Goal: Information Seeking & Learning: Find specific fact

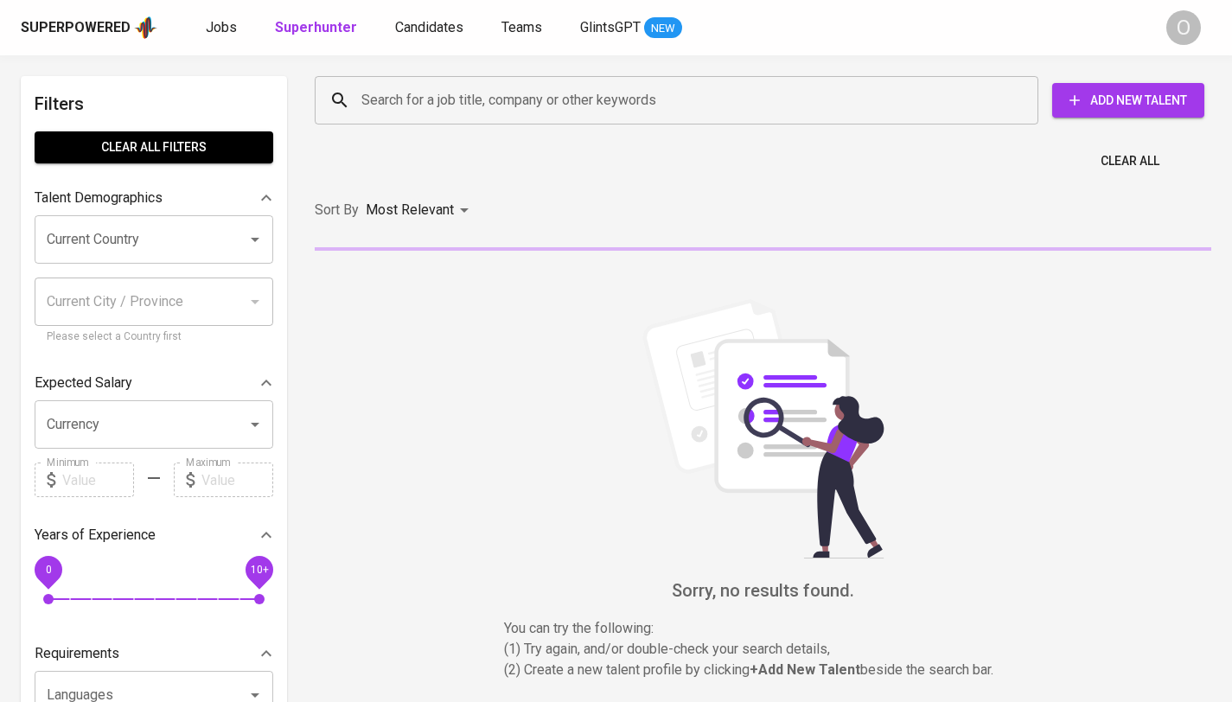
click at [531, 125] on div "Search for a job title, company or other keywords Search for a job title, compa…" at bounding box center [759, 100] width 897 height 55
click at [541, 101] on input "Search for a job title, company or other keywords" at bounding box center [681, 100] width 648 height 33
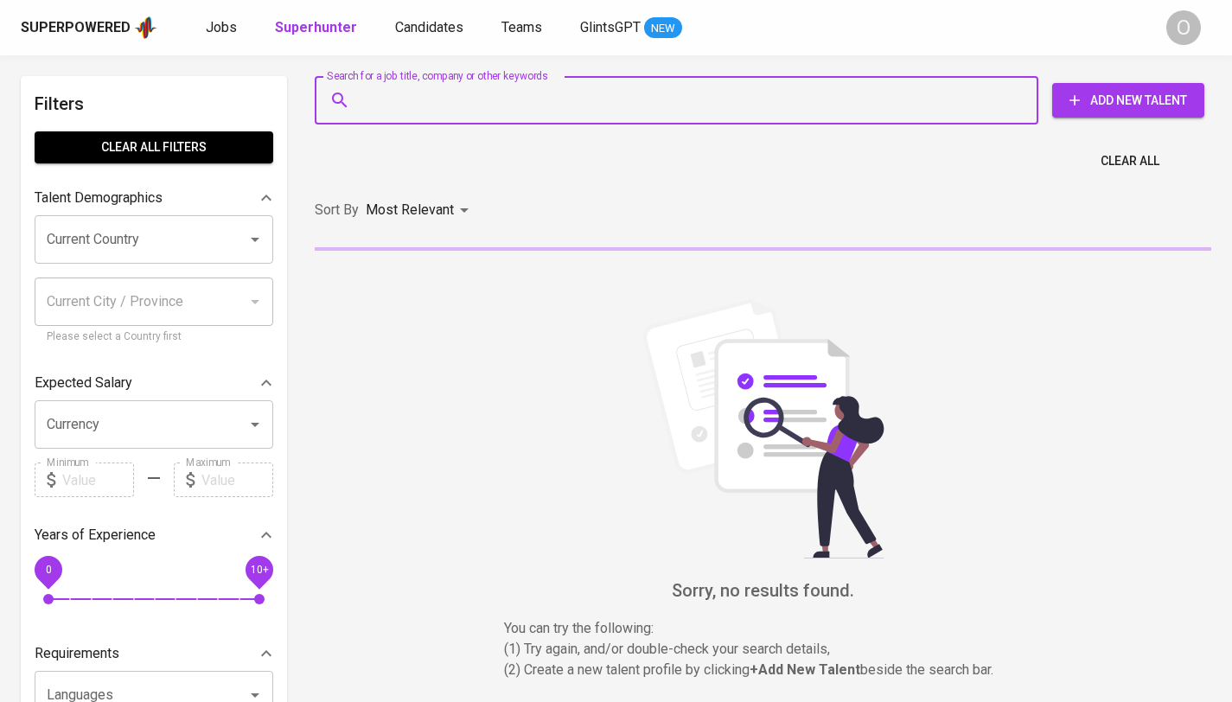
paste input "nisaaanuraini@gmail.com"
type input "nisaaanuraini@gmail.com"
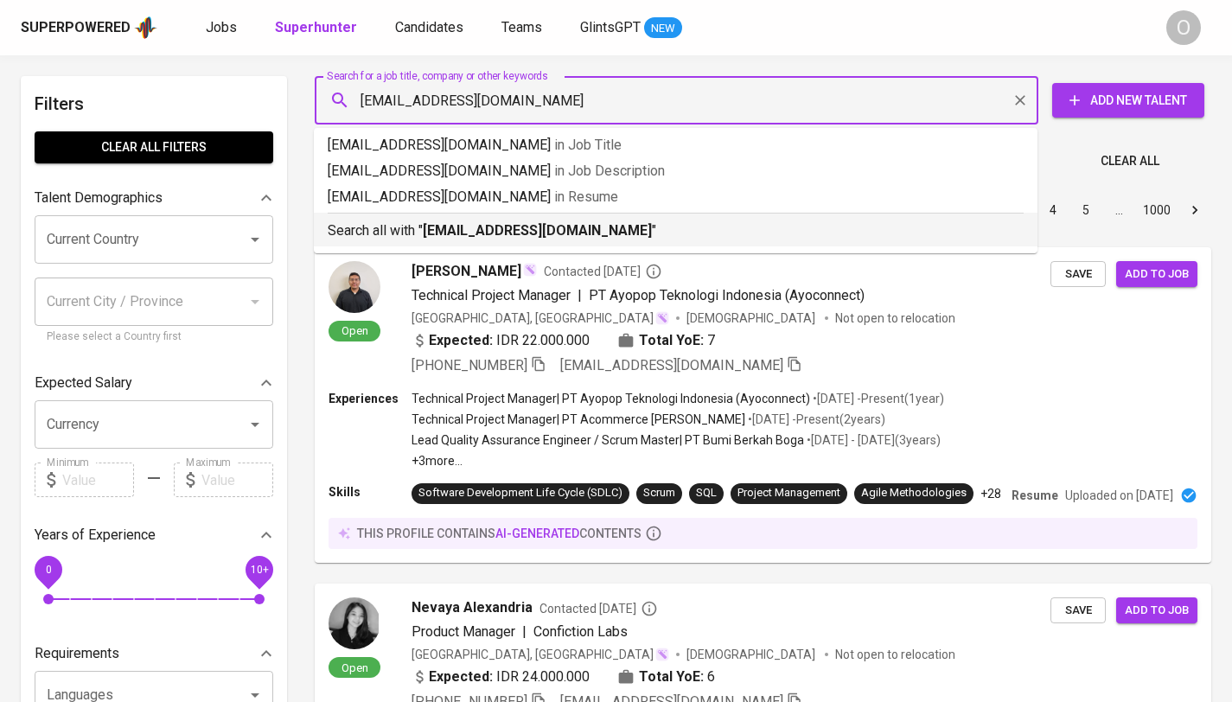
click at [446, 238] on b "nisaaanuraini@gmail.com" at bounding box center [537, 230] width 229 height 16
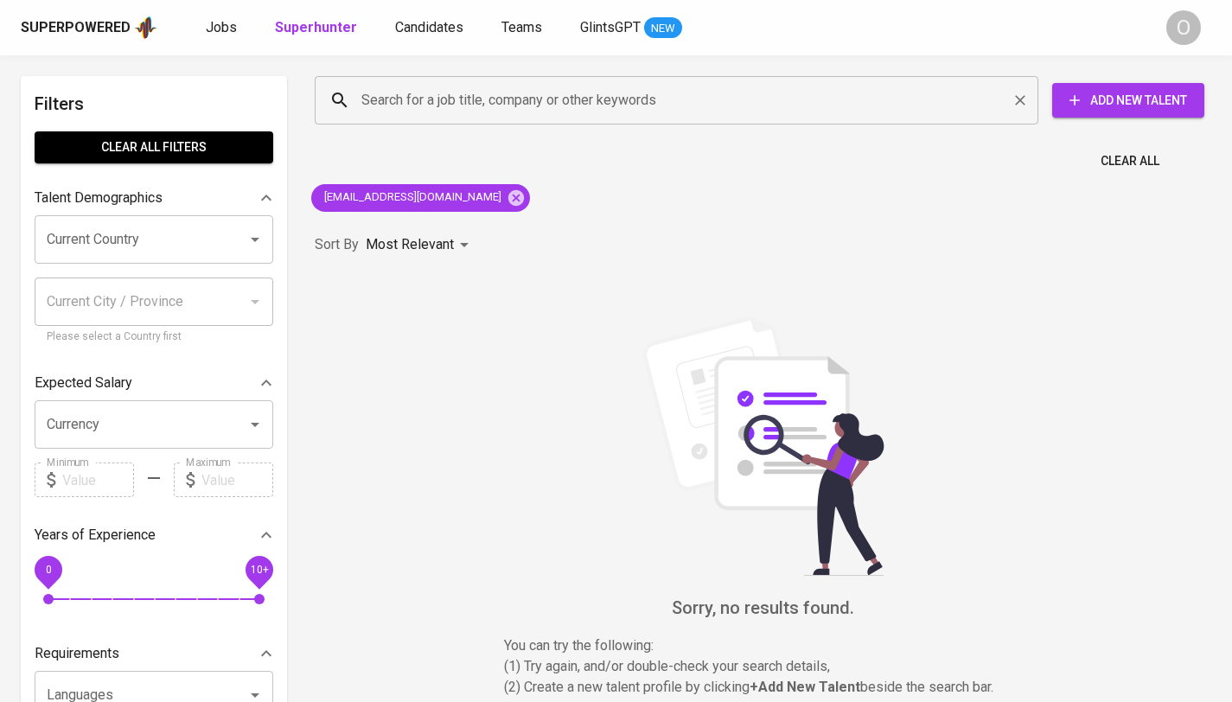
click at [537, 112] on input "Search for a job title, company or other keywords" at bounding box center [681, 100] width 648 height 33
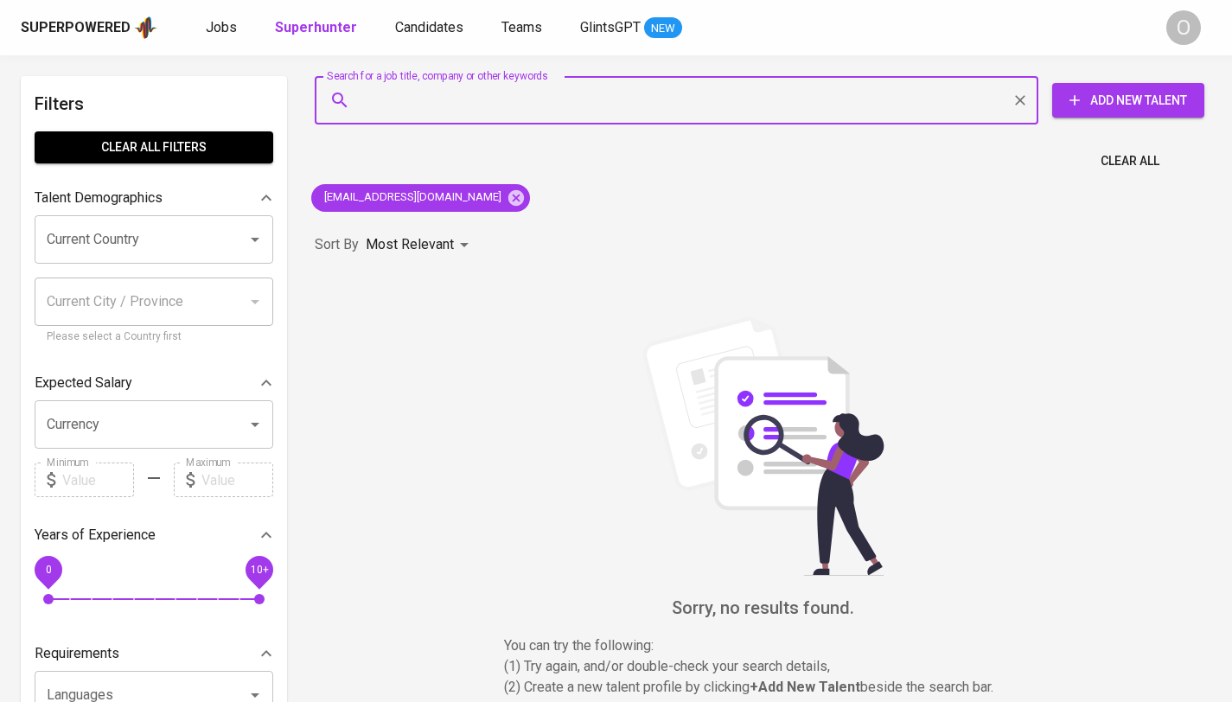
paste input "Annisa Nuraini"
type input "Annisa Nuraini"
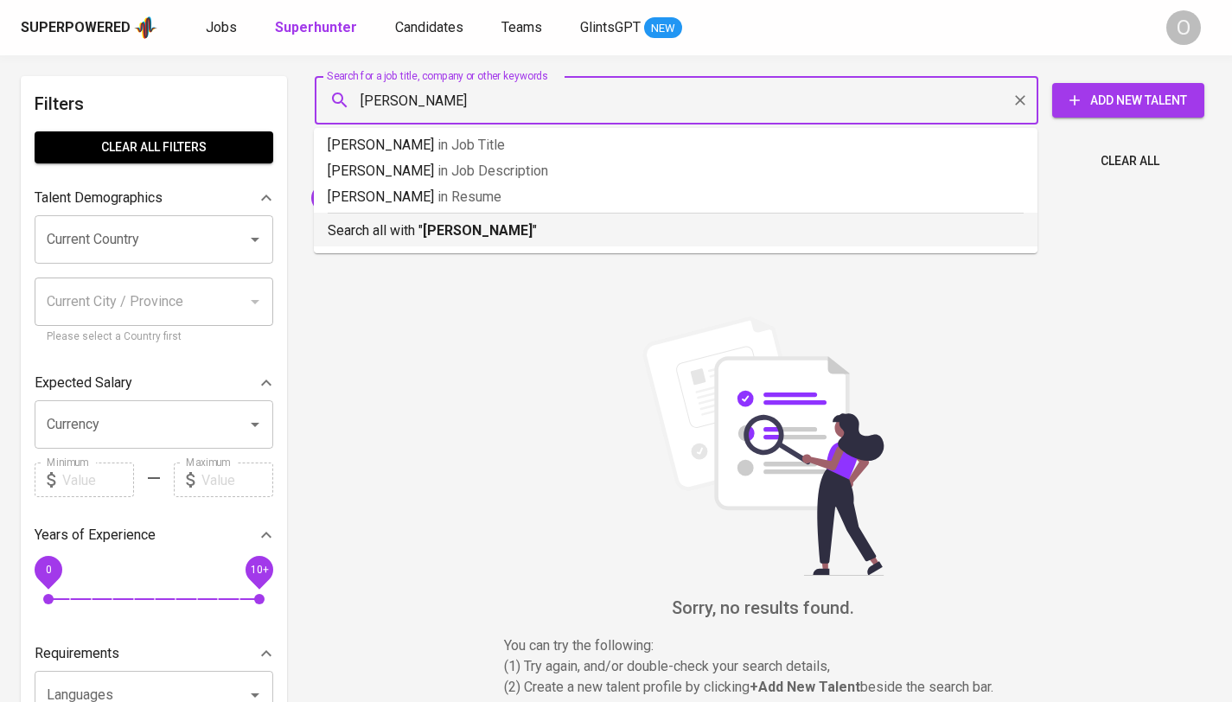
click at [439, 239] on b "Annisa Nuraini" at bounding box center [478, 230] width 110 height 16
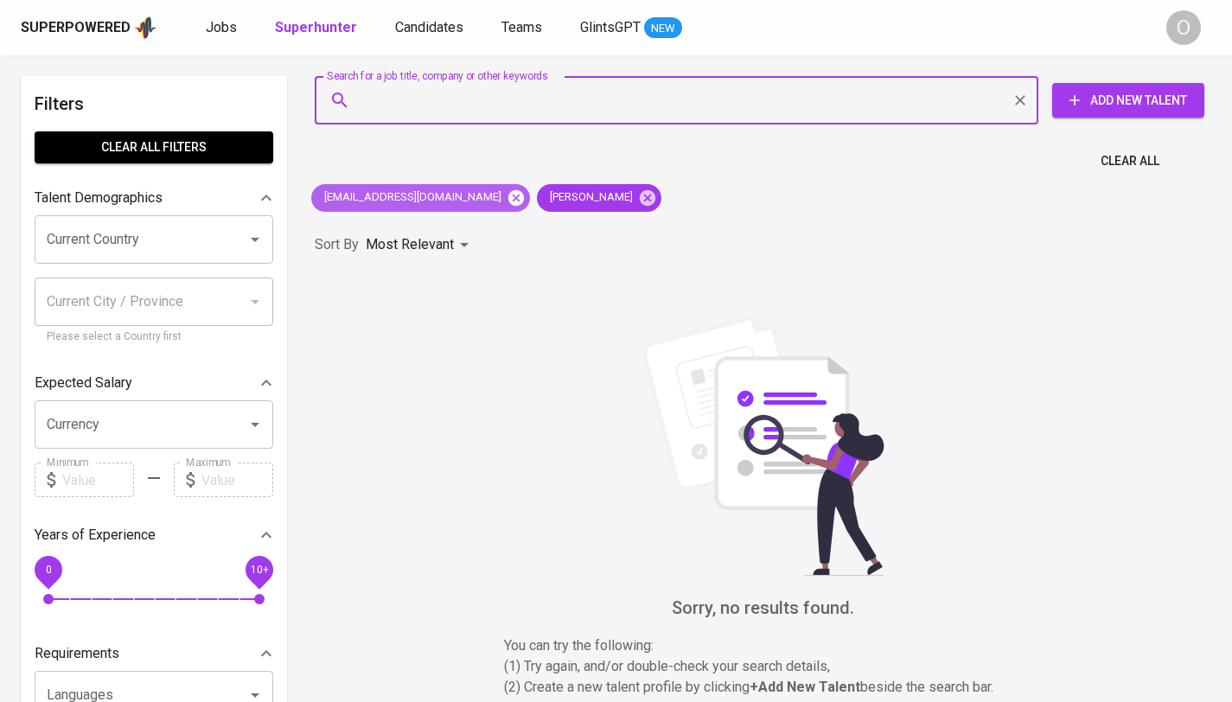
click at [509, 201] on icon at bounding box center [517, 197] width 16 height 16
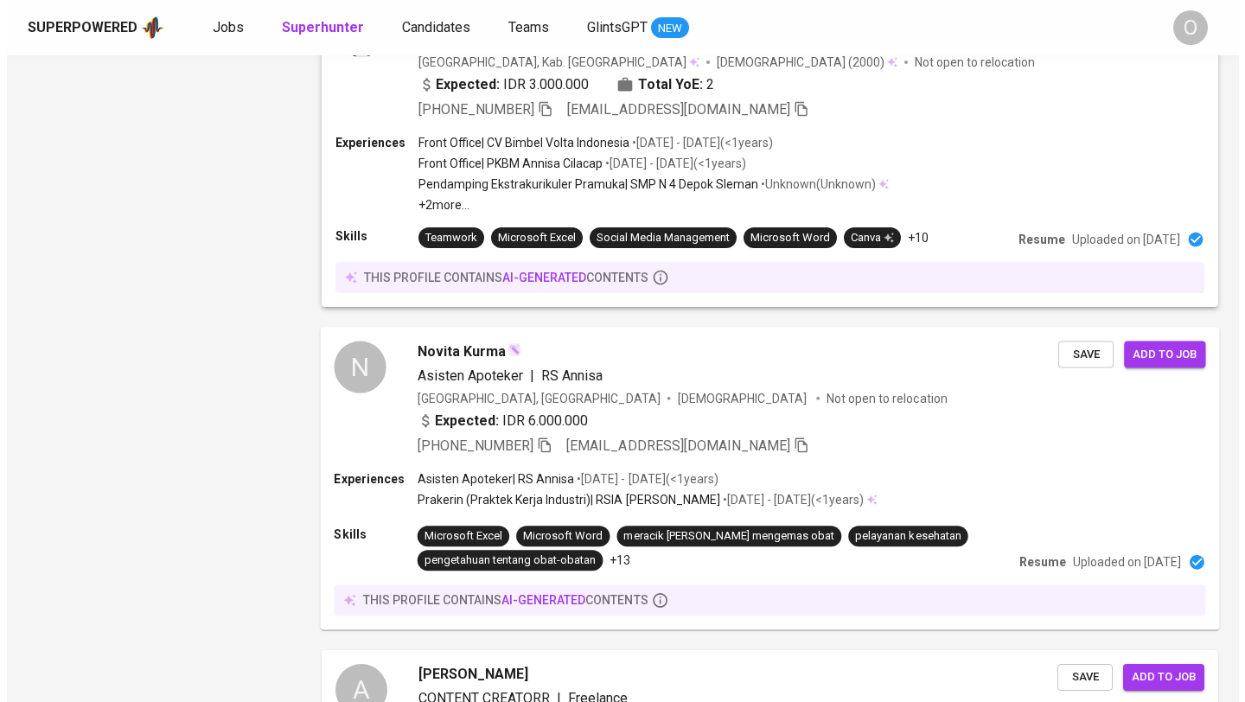
scroll to position [2675, 0]
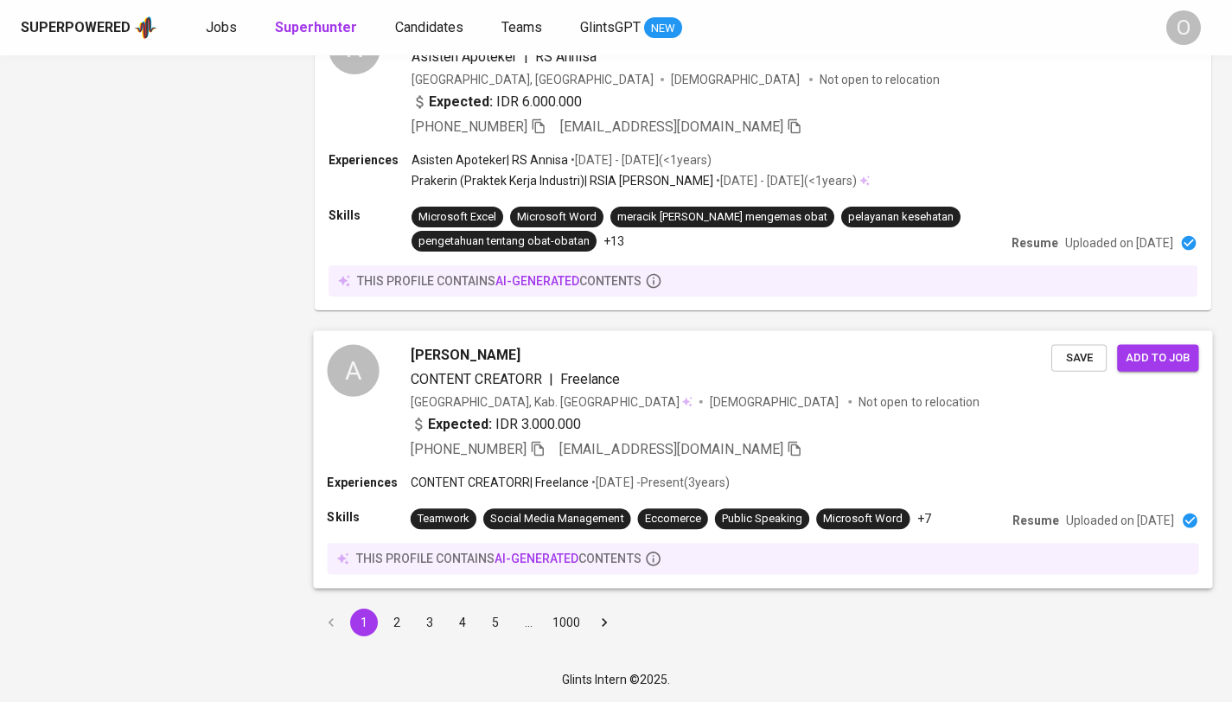
click at [631, 412] on div "Annisa Nuraini CONTENT CREATORR | Freelance Indonesia, Kab. Purwakarta Female N…" at bounding box center [731, 402] width 641 height 115
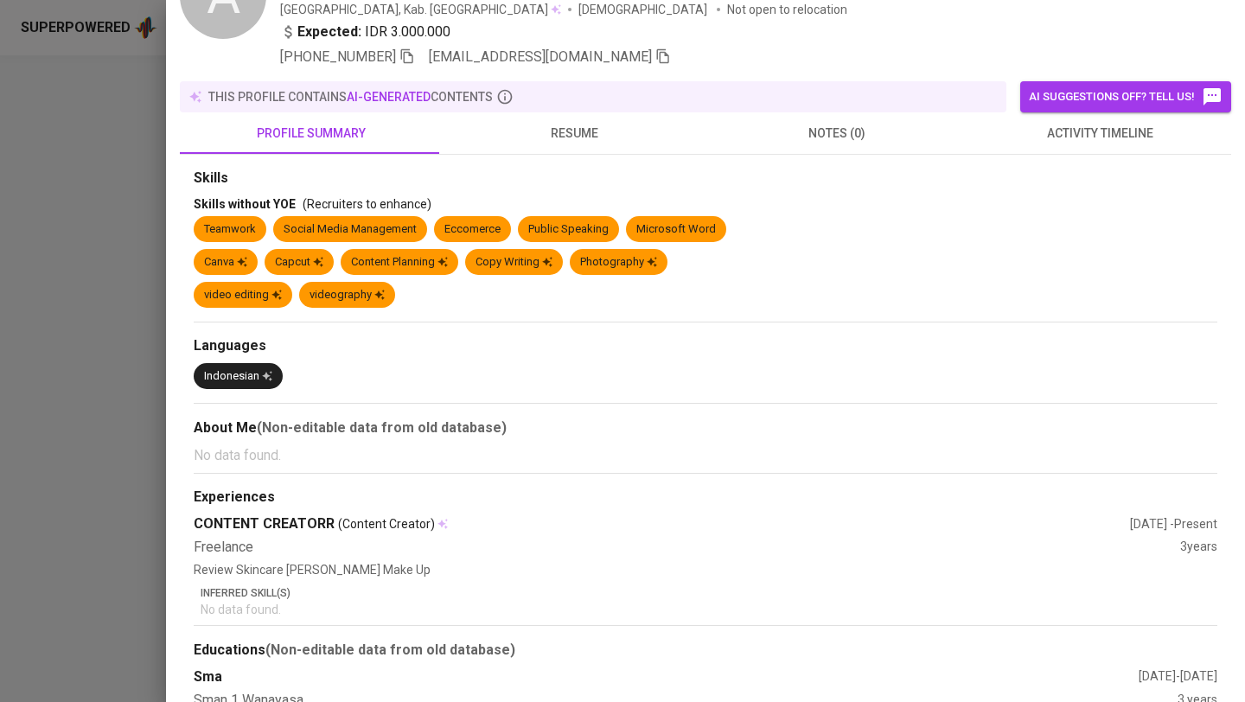
scroll to position [144, 0]
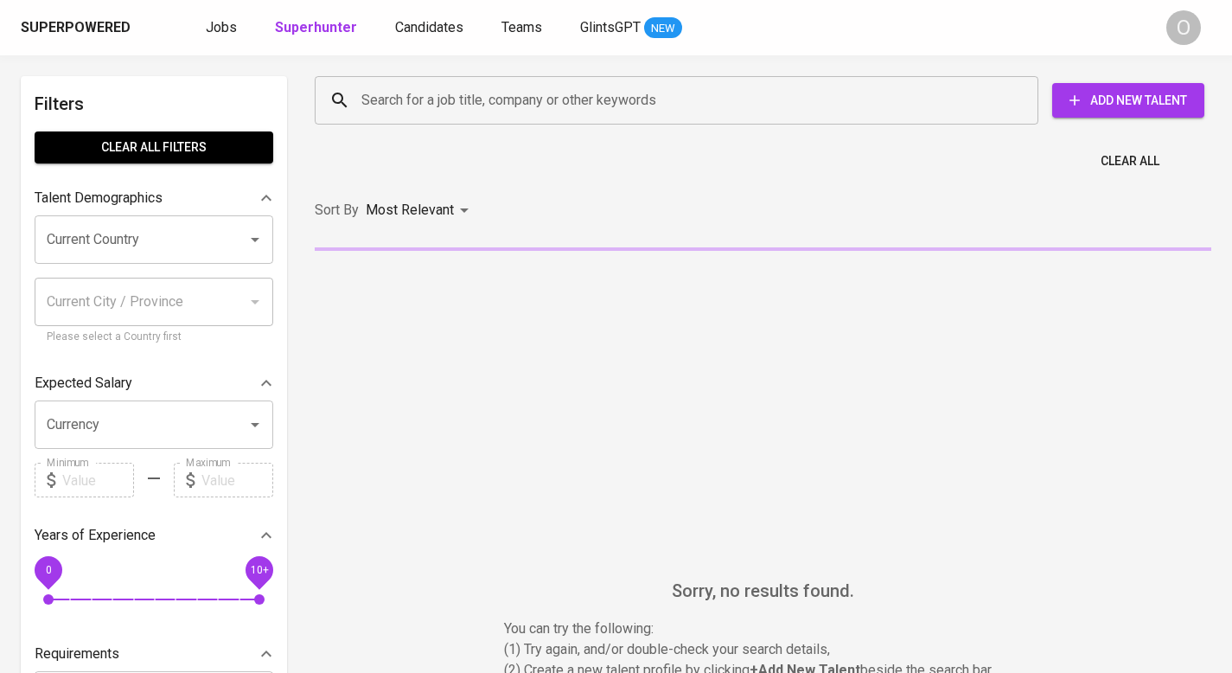
click at [829, 40] on div "Superpowered Jobs Superhunter Candidates Teams GlintsGPT NEW" at bounding box center [589, 28] width 1136 height 26
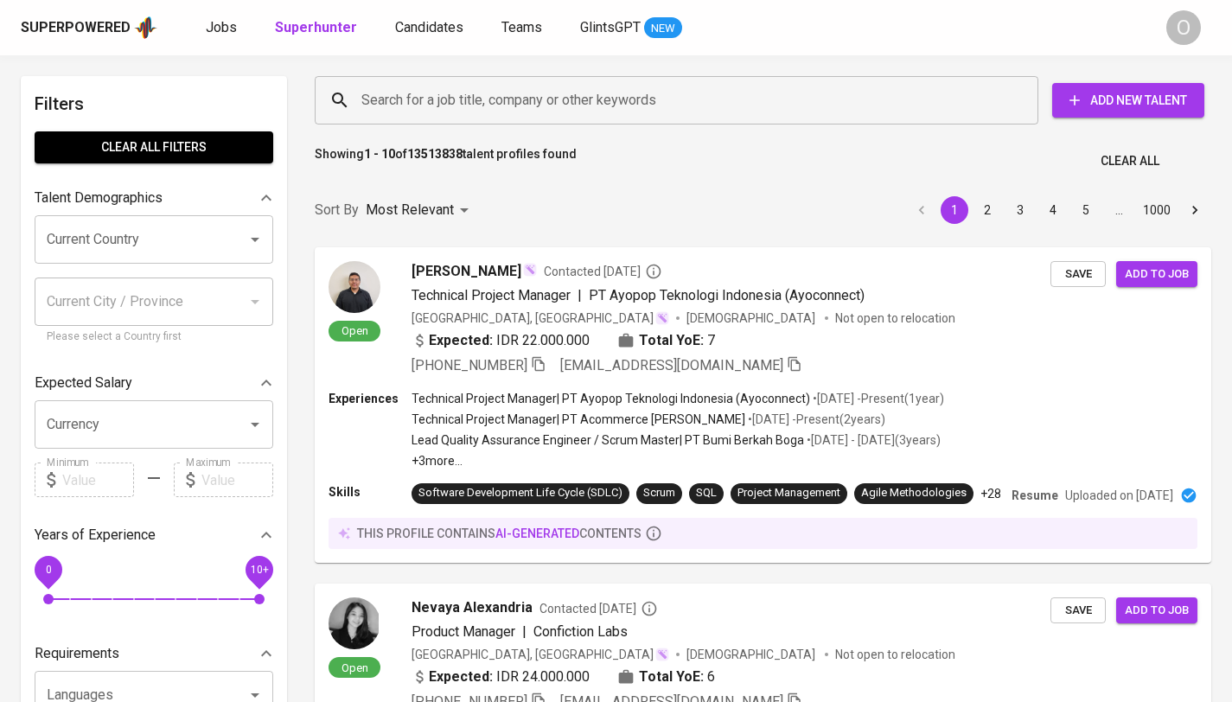
click at [621, 107] on input "Search for a job title, company or other keywords" at bounding box center [681, 100] width 648 height 33
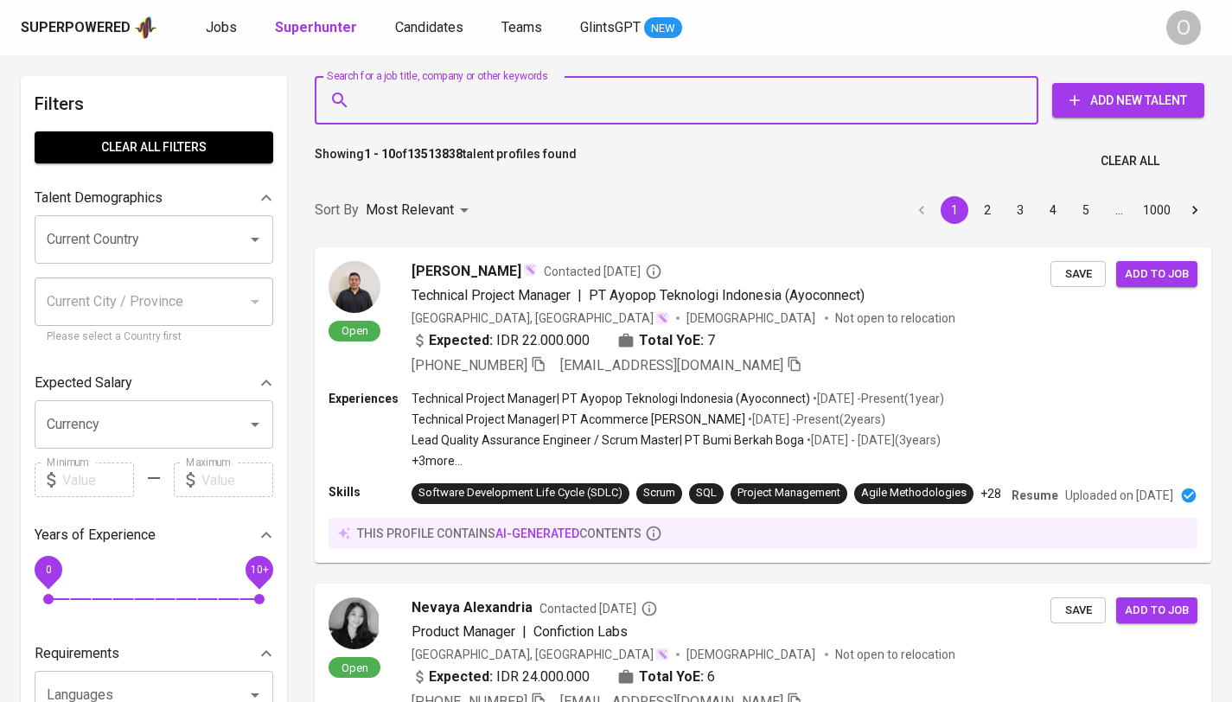
paste input "[EMAIL_ADDRESS][DOMAIN_NAME]"
type input "[EMAIL_ADDRESS][DOMAIN_NAME]"
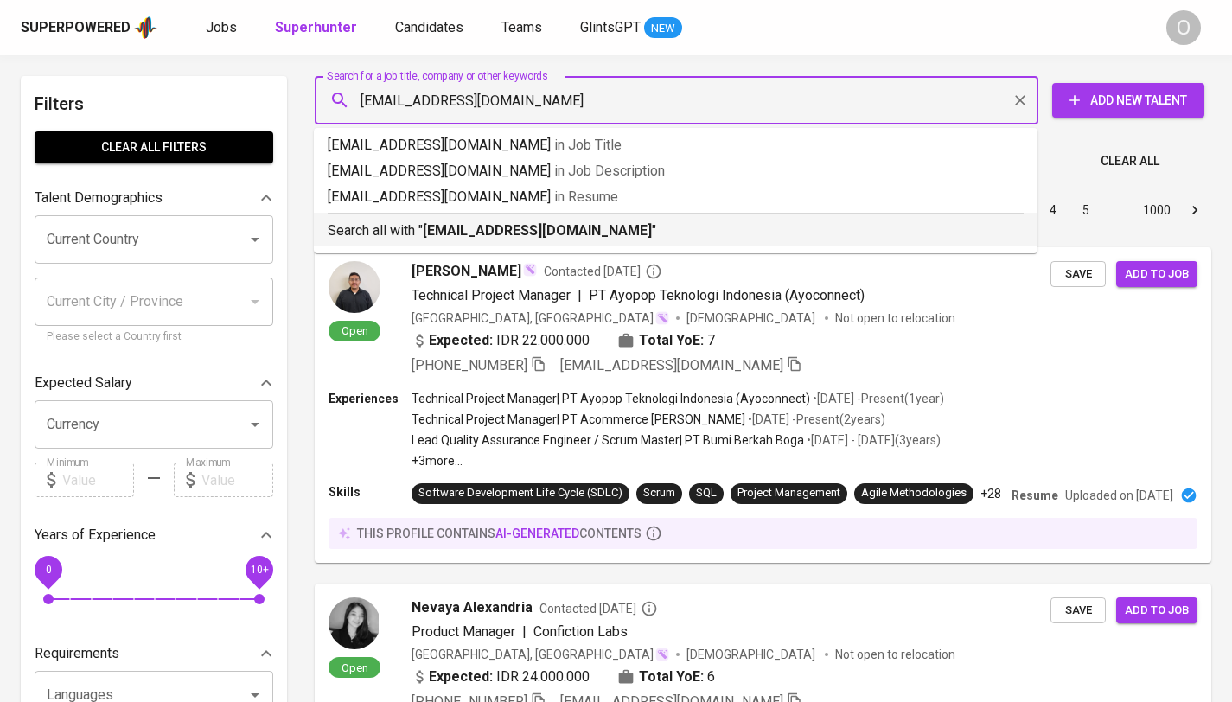
click at [528, 221] on p "Search all with " [EMAIL_ADDRESS][DOMAIN_NAME] "" at bounding box center [676, 231] width 696 height 21
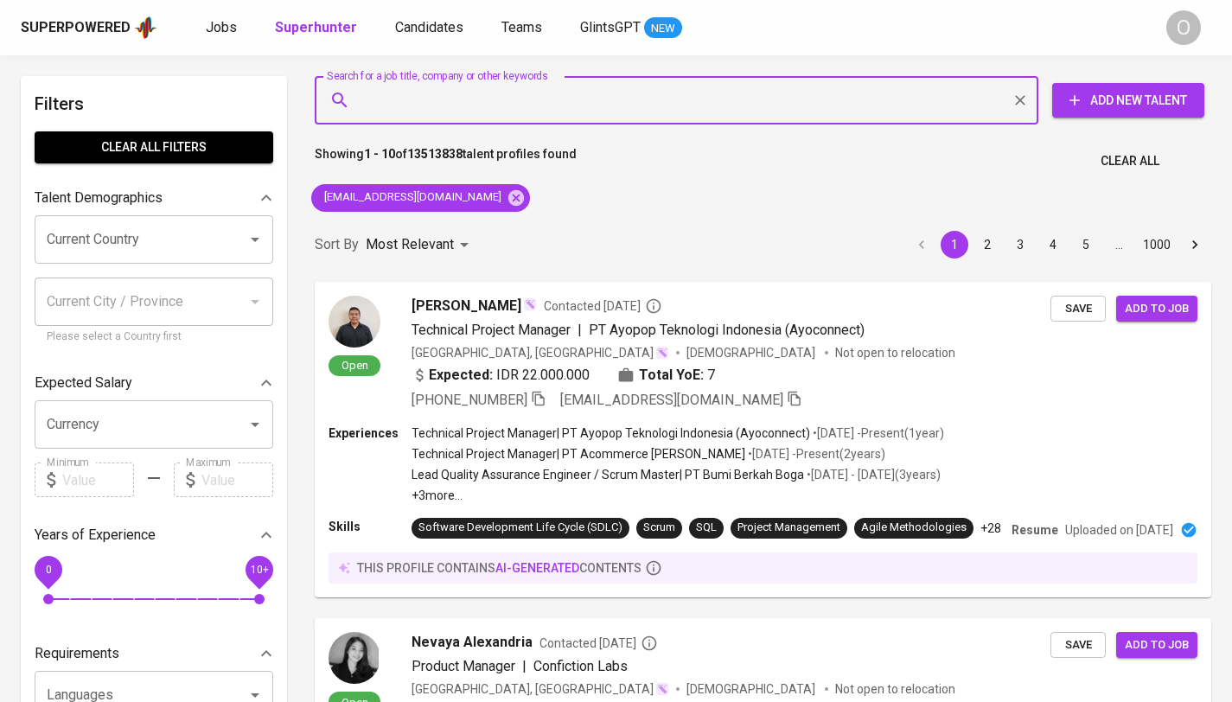
click at [509, 229] on div "Sort By Most Relevant MOST_RELEVANT 1 2 3 4 5 … 1000" at bounding box center [763, 245] width 918 height 53
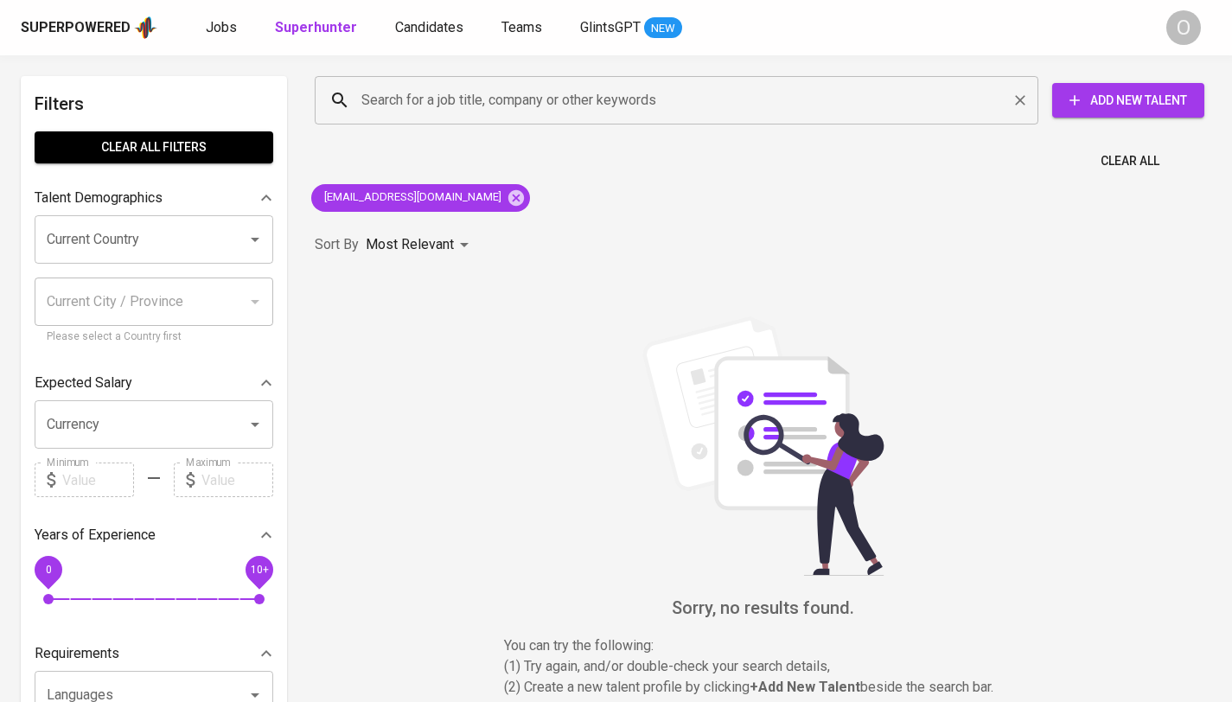
click at [686, 102] on input "Search for a job title, company or other keywords" at bounding box center [681, 100] width 648 height 33
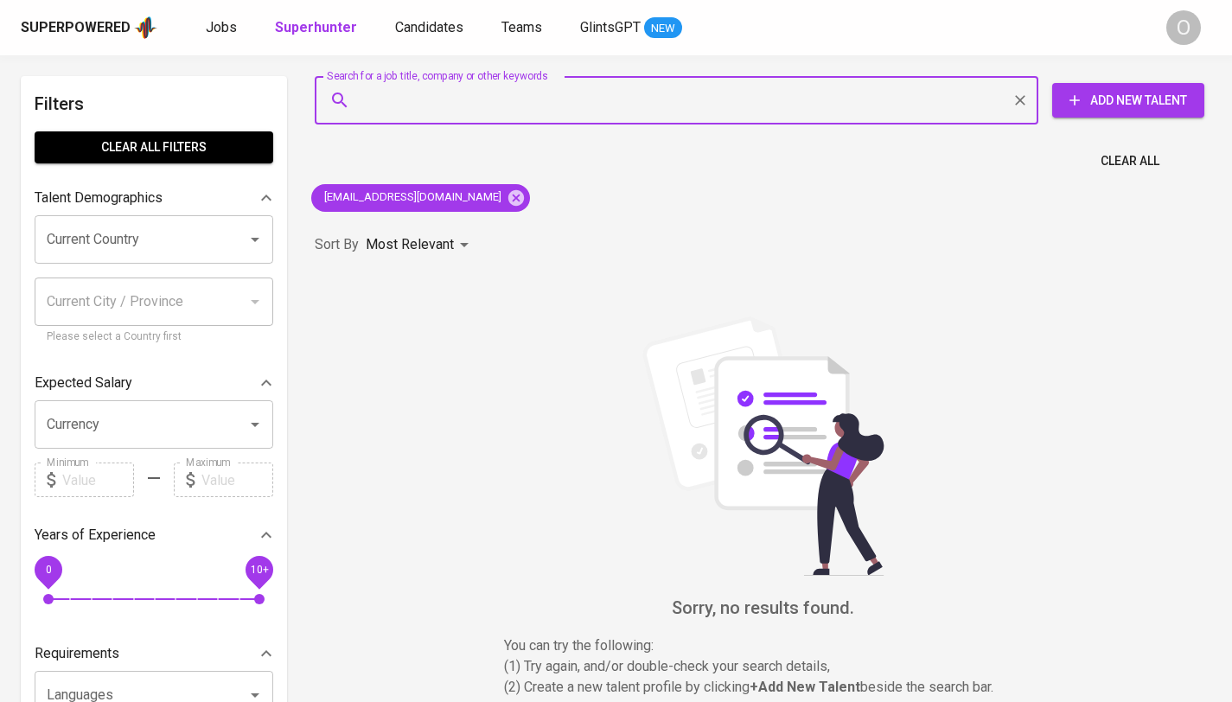
paste input "Indah Ilmiasari"
type input "Indah Ilmiasari"
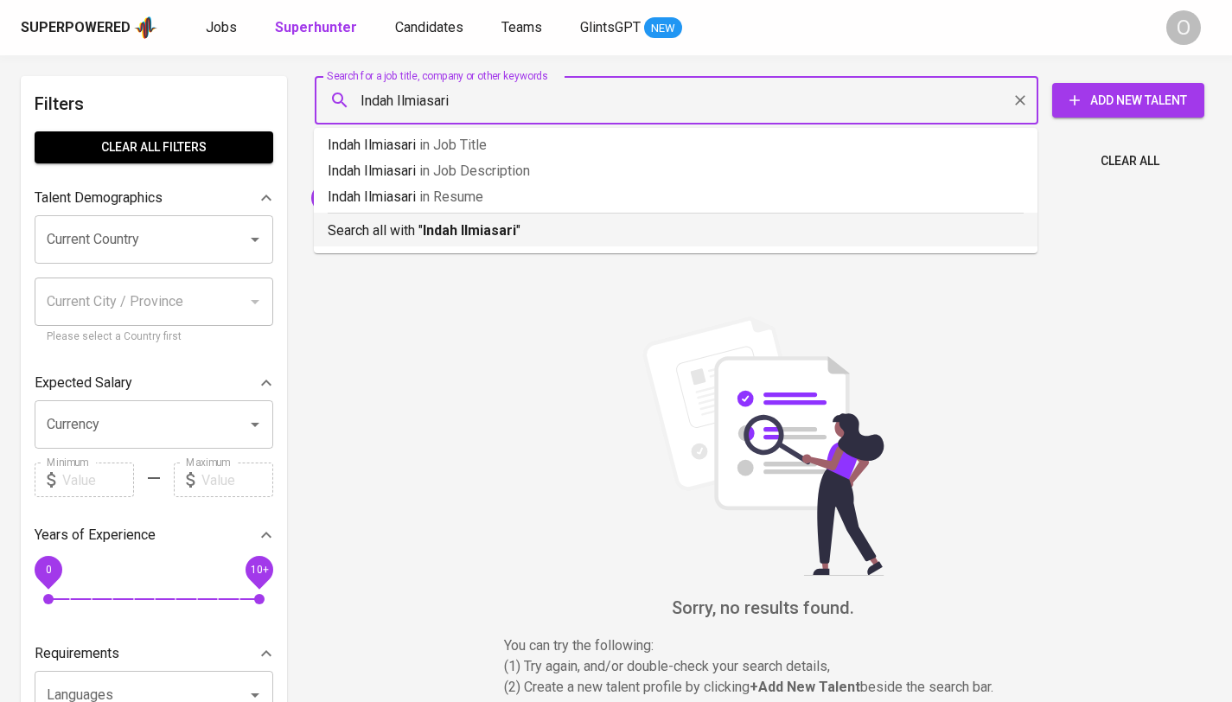
click at [455, 234] on b "Indah Ilmiasari" at bounding box center [469, 230] width 93 height 16
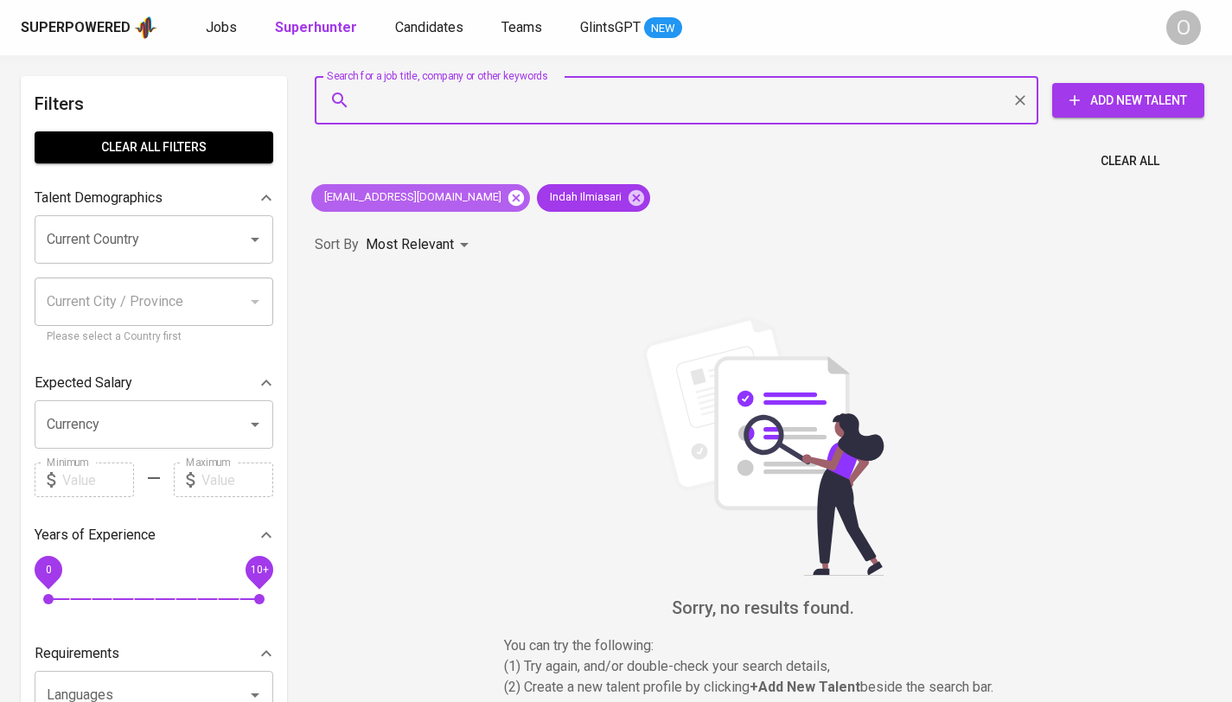
click at [509, 196] on icon at bounding box center [517, 197] width 16 height 16
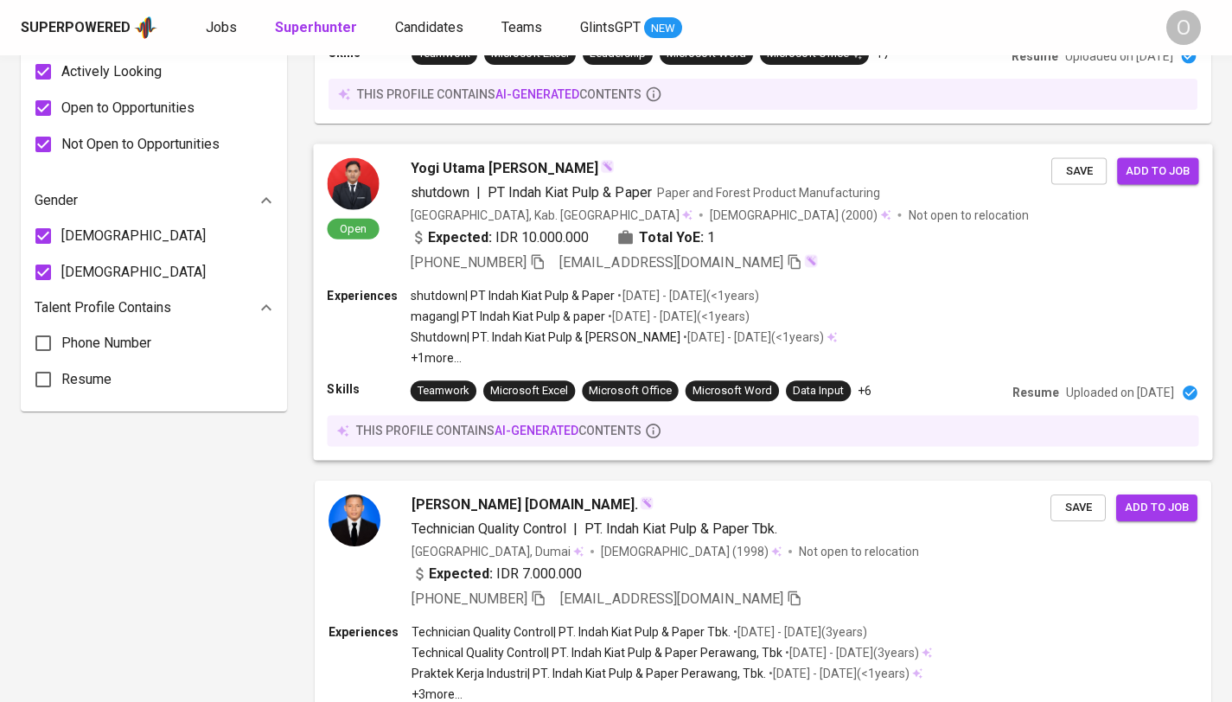
scroll to position [897, 0]
